Goal: Transaction & Acquisition: Purchase product/service

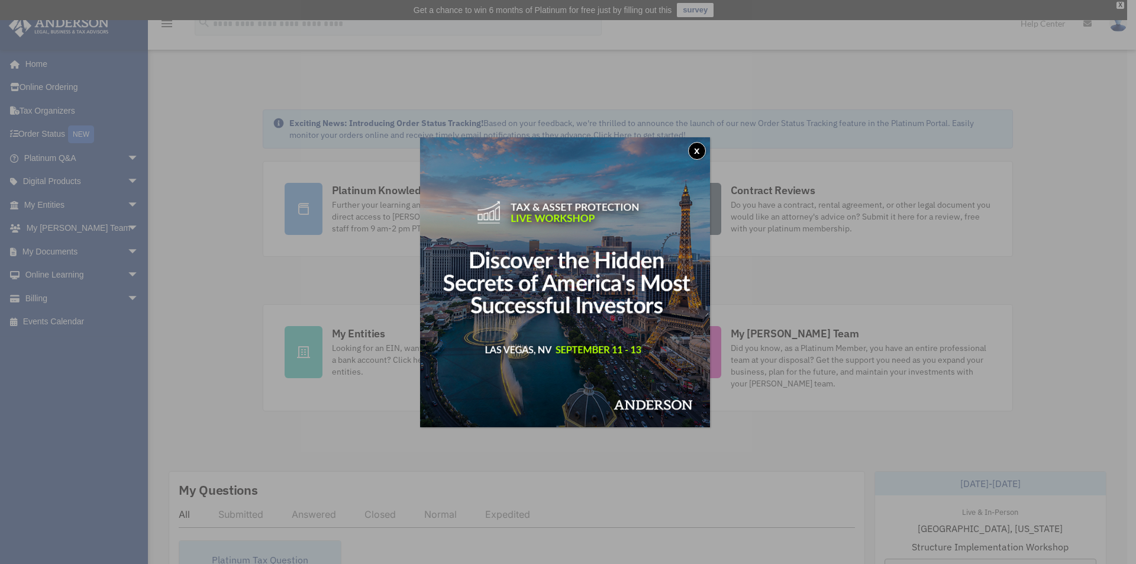
click at [46, 133] on div "x" at bounding box center [568, 282] width 1136 height 564
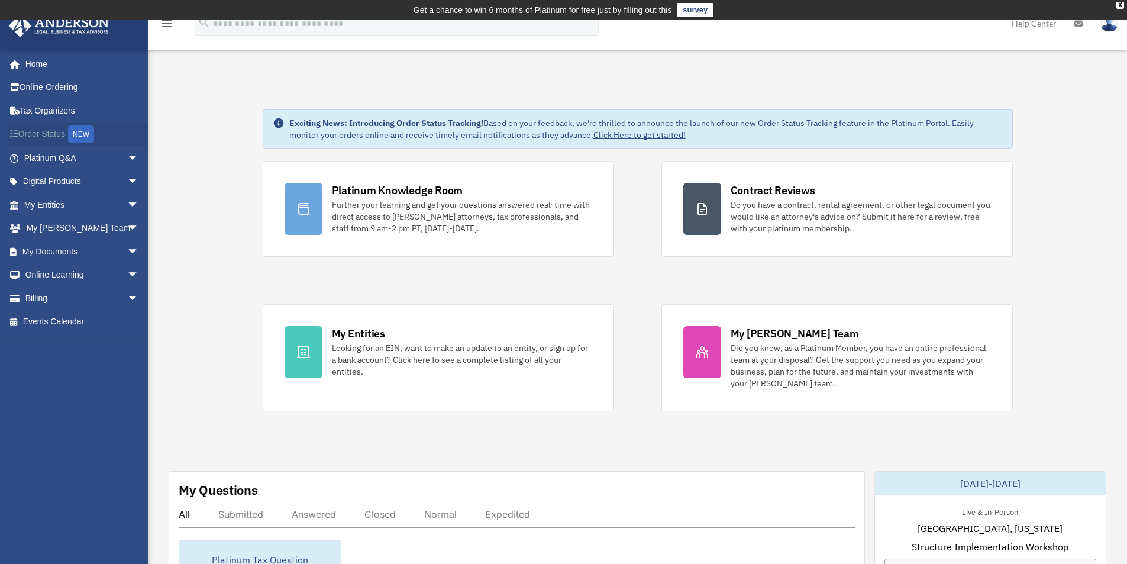
click at [44, 129] on link "Order Status NEW" at bounding box center [82, 135] width 149 height 24
click at [40, 297] on link "Billing arrow_drop_down" at bounding box center [82, 298] width 149 height 24
click at [127, 297] on span "arrow_drop_down" at bounding box center [139, 298] width 24 height 24
click at [80, 320] on link "$ Open Invoices" at bounding box center [87, 322] width 140 height 24
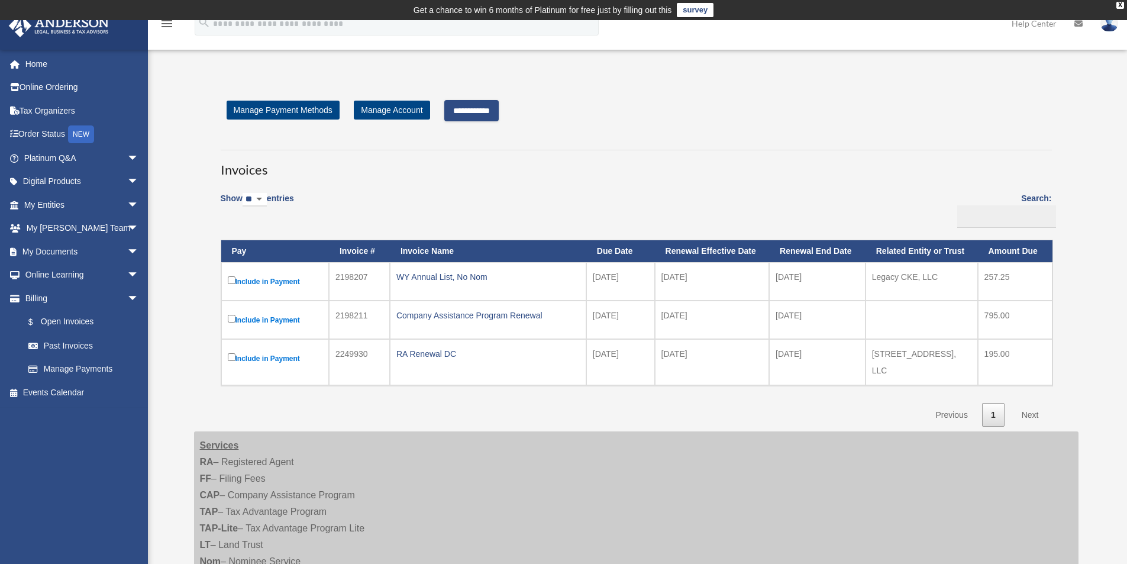
click at [489, 112] on input "**********" at bounding box center [471, 110] width 54 height 21
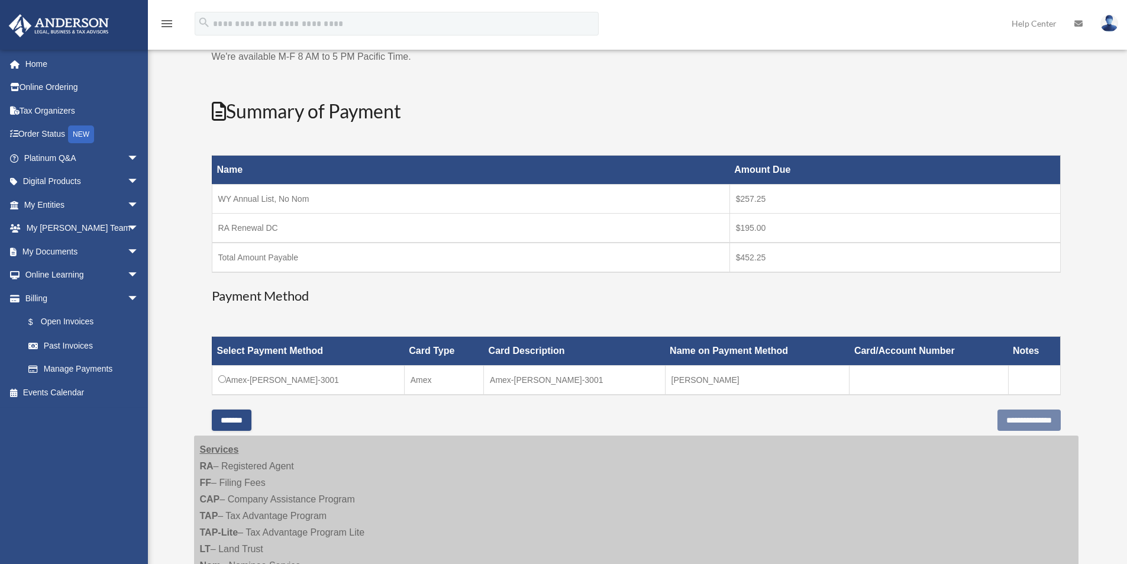
scroll to position [118, 0]
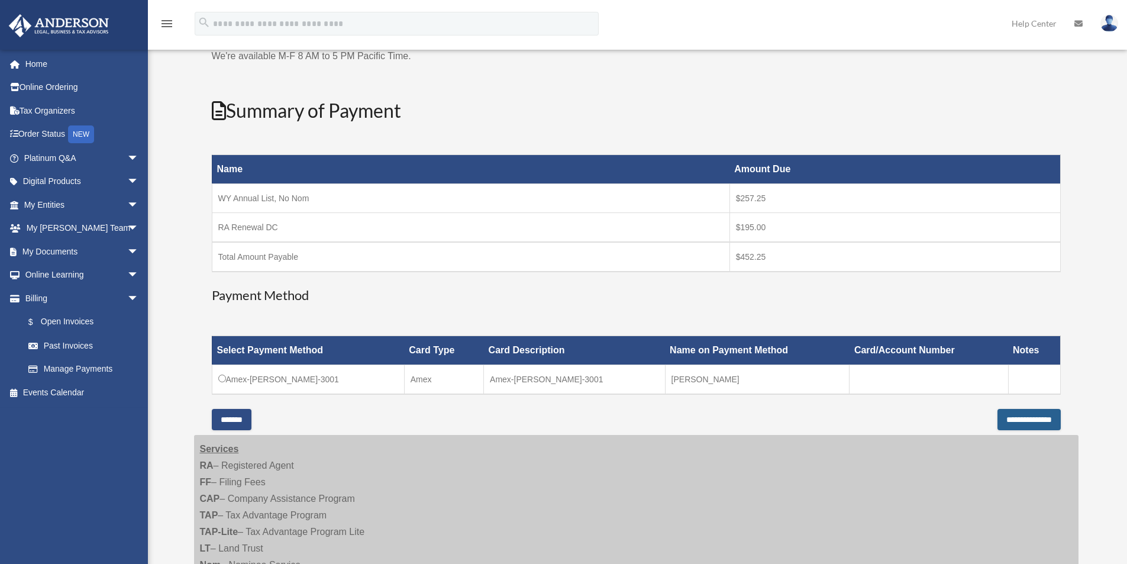
click at [1014, 420] on input "**********" at bounding box center [1029, 419] width 63 height 21
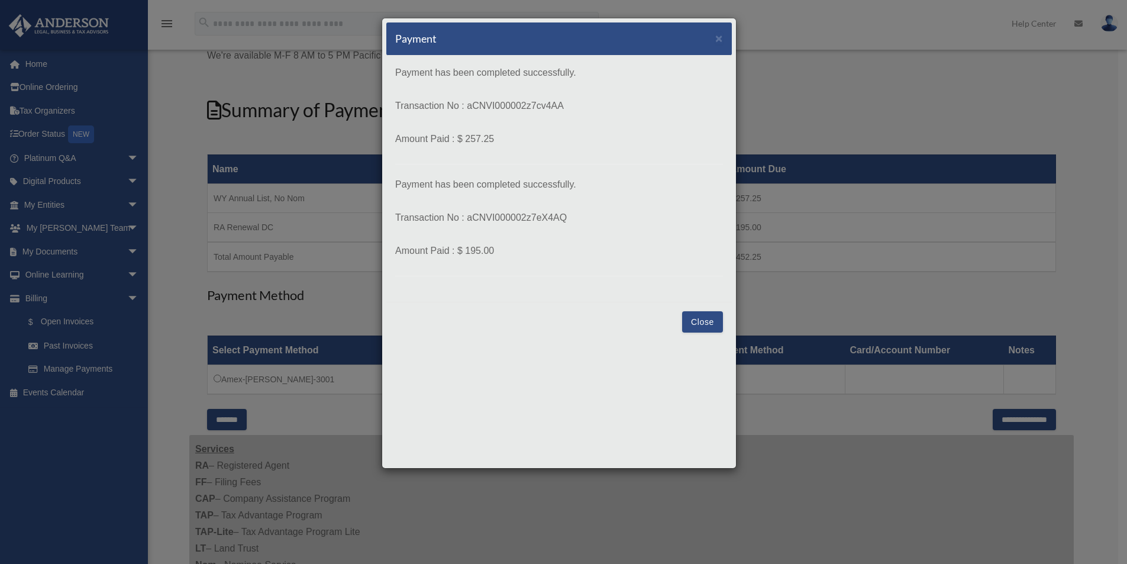
click at [691, 318] on button "Close" at bounding box center [702, 321] width 41 height 21
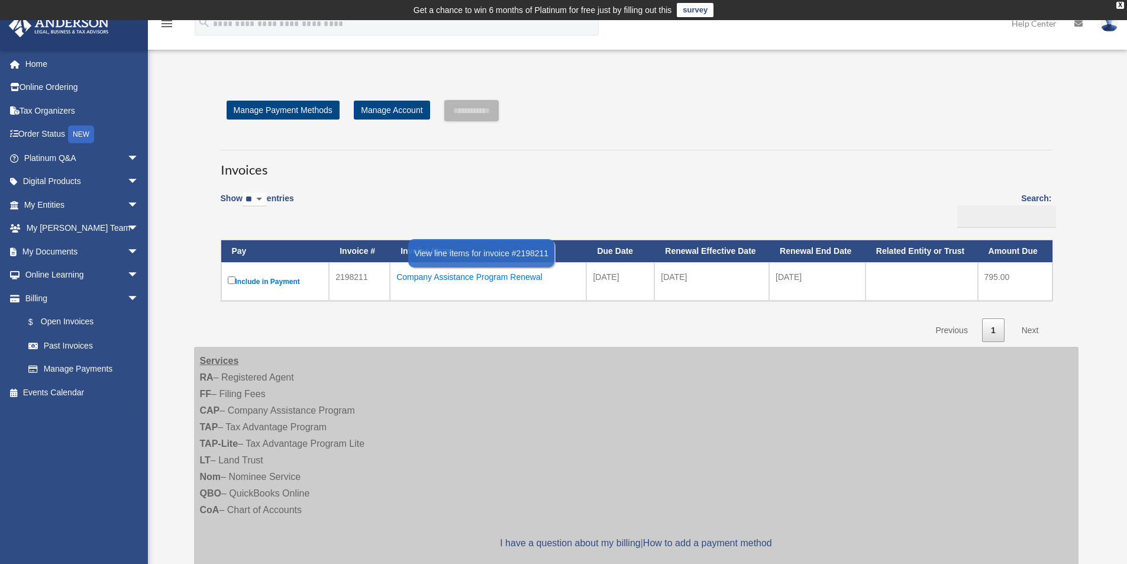
click at [523, 276] on div "Company Assistance Program Renewal" at bounding box center [488, 277] width 183 height 17
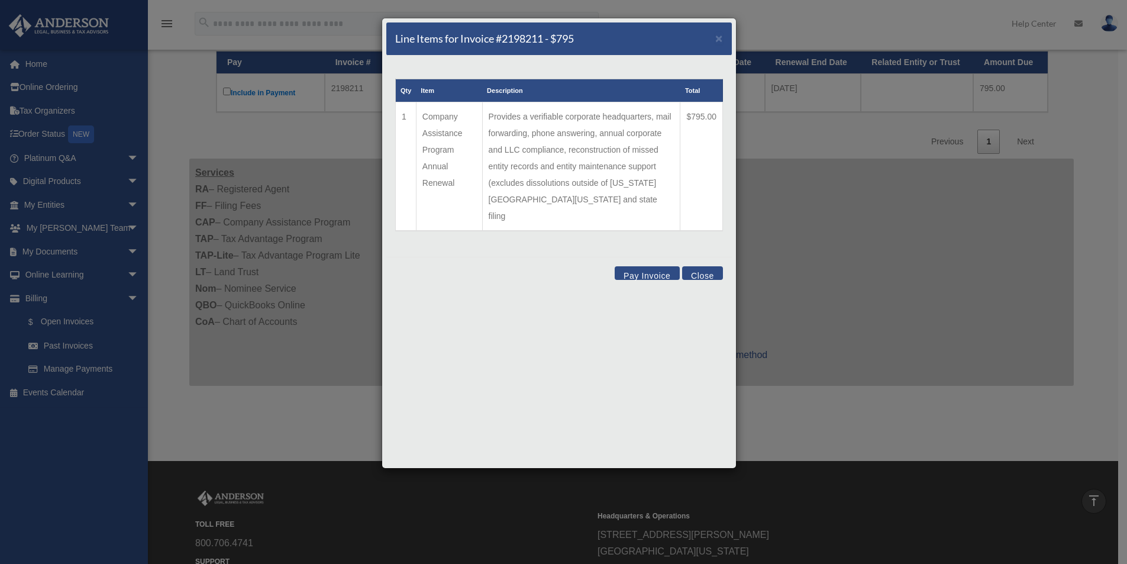
scroll to position [11, 0]
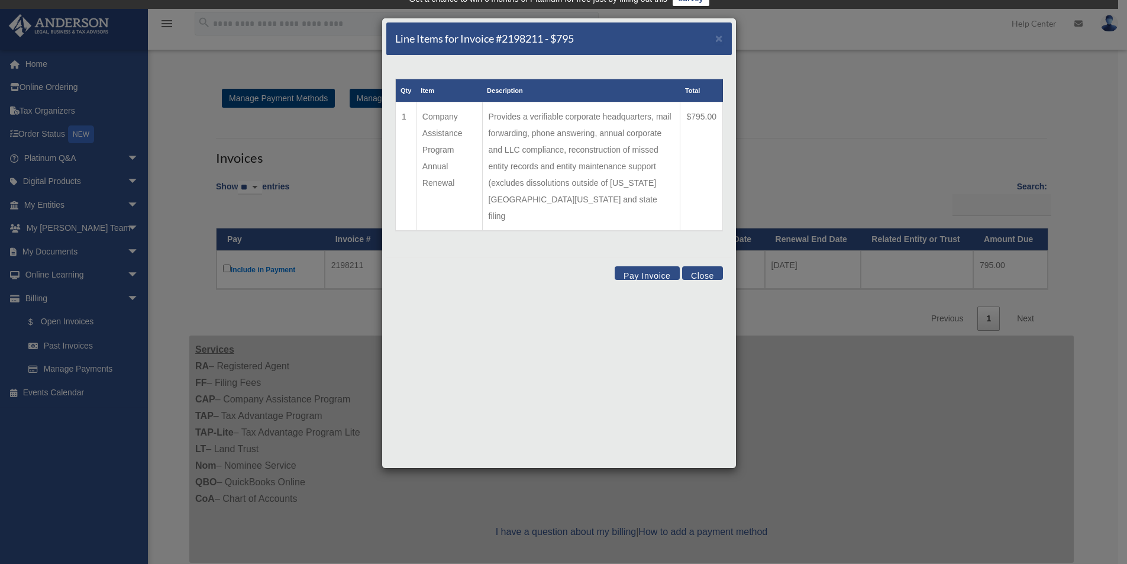
click at [715, 40] on div "Line Items for Invoice #2198211 - $795 ×" at bounding box center [559, 38] width 346 height 33
click at [722, 41] on span "×" at bounding box center [720, 38] width 8 height 14
